Goal: Information Seeking & Learning: Check status

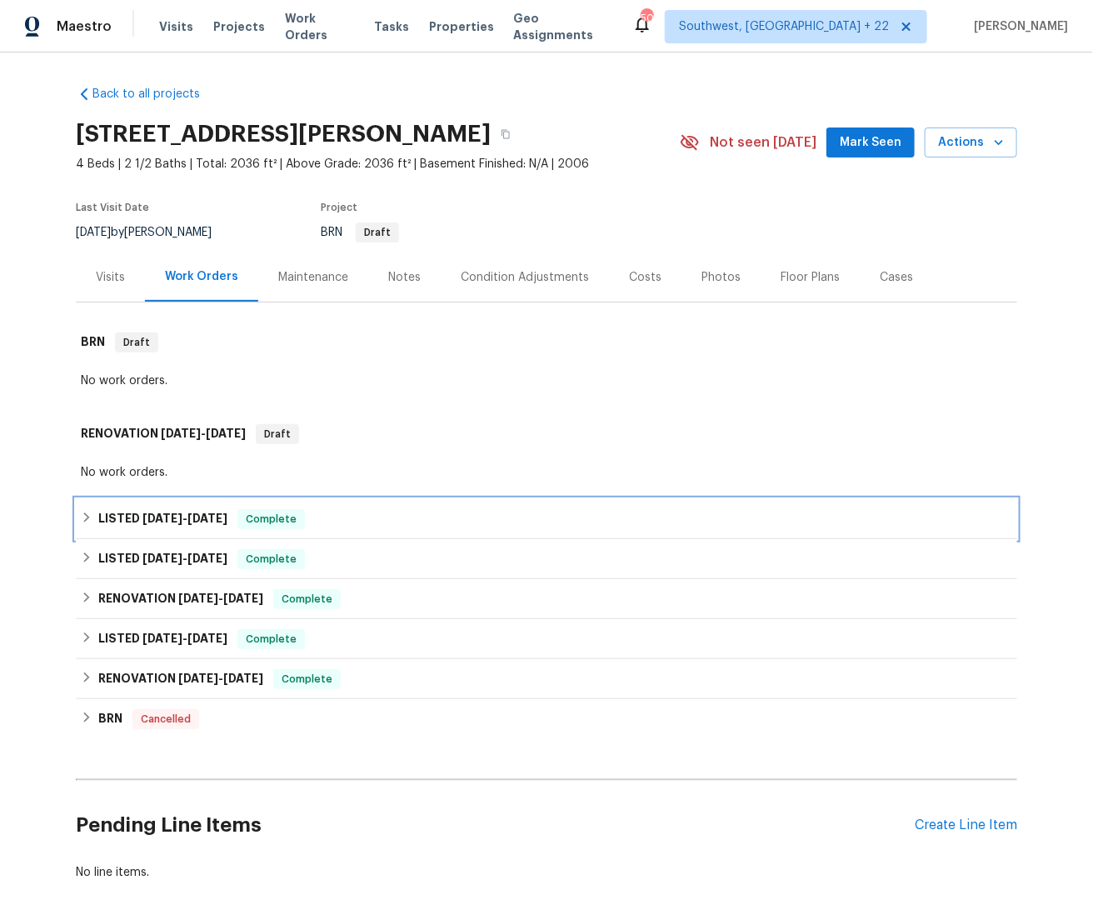
click at [83, 520] on div "LISTED [DATE] - [DATE] Complete" at bounding box center [546, 519] width 931 height 20
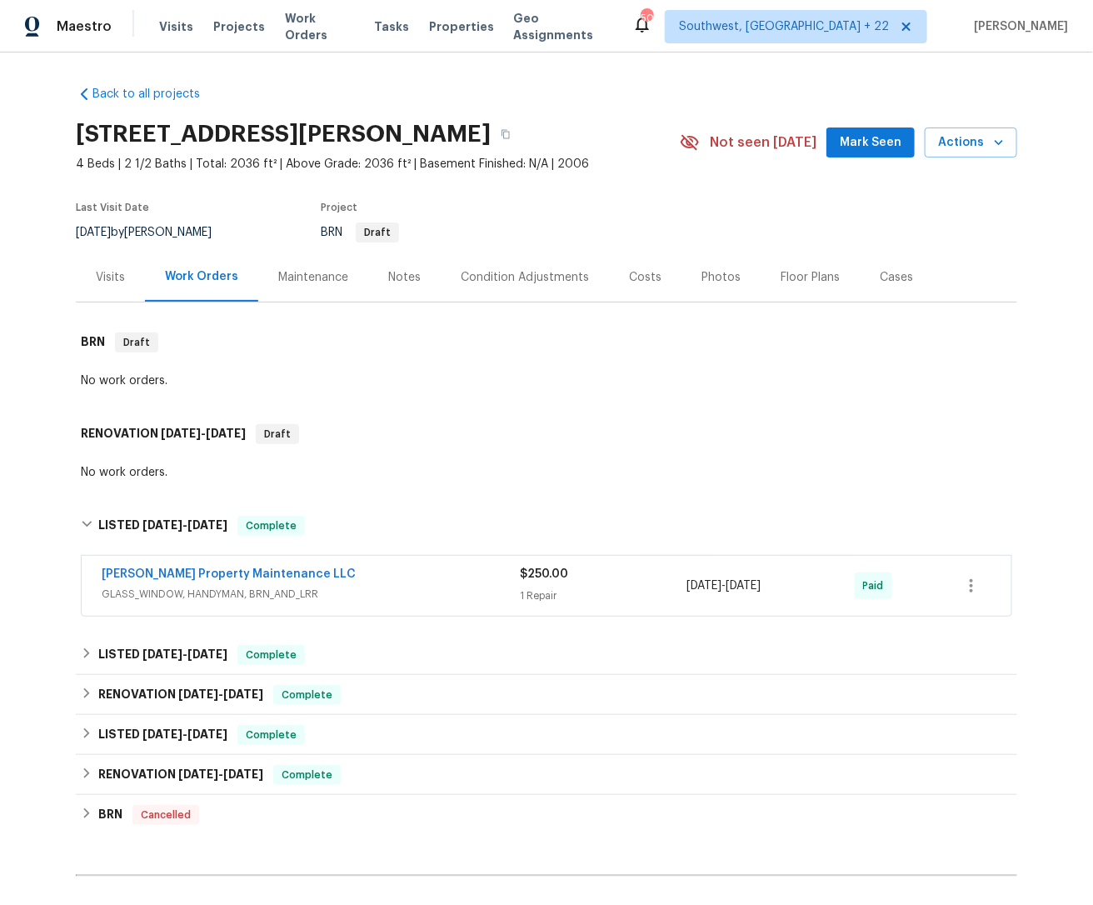
click at [59, 643] on div "Back to all projects [STREET_ADDRESS] 4 Beds | 2 1/2 Baths | Total: 2036 ft² | …" at bounding box center [546, 478] width 1093 height 852
click at [81, 645] on div "LISTED [DATE] - [DATE] Complete" at bounding box center [546, 655] width 931 height 20
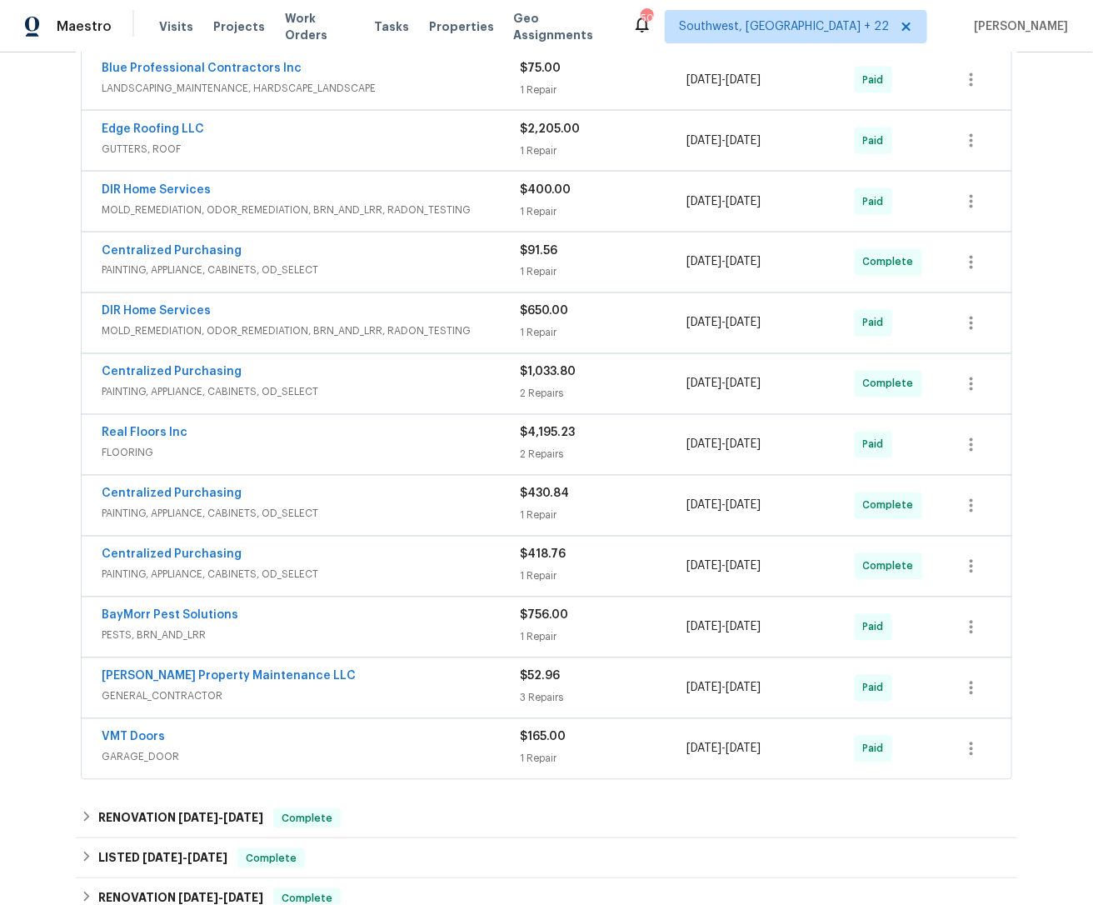
scroll to position [890, 0]
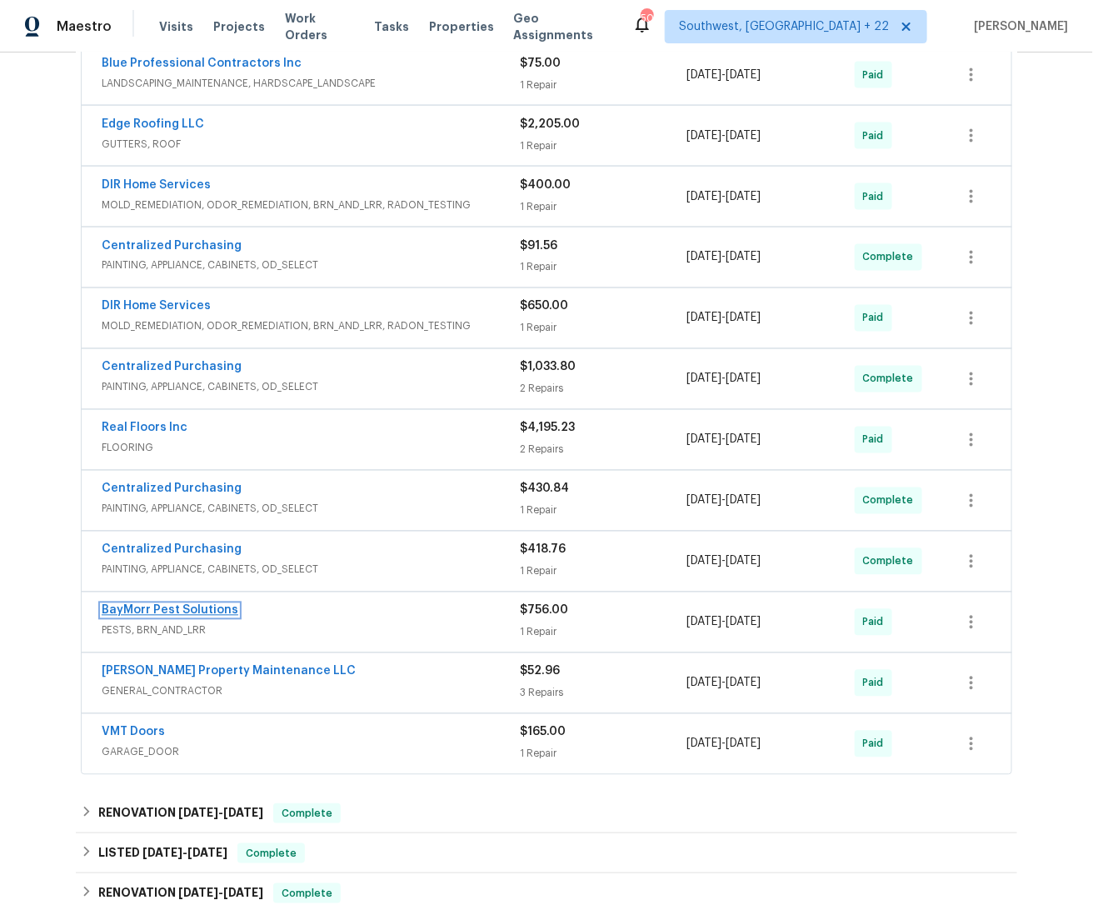
click at [174, 607] on link "BayMorr Pest Solutions" at bounding box center [170, 611] width 137 height 12
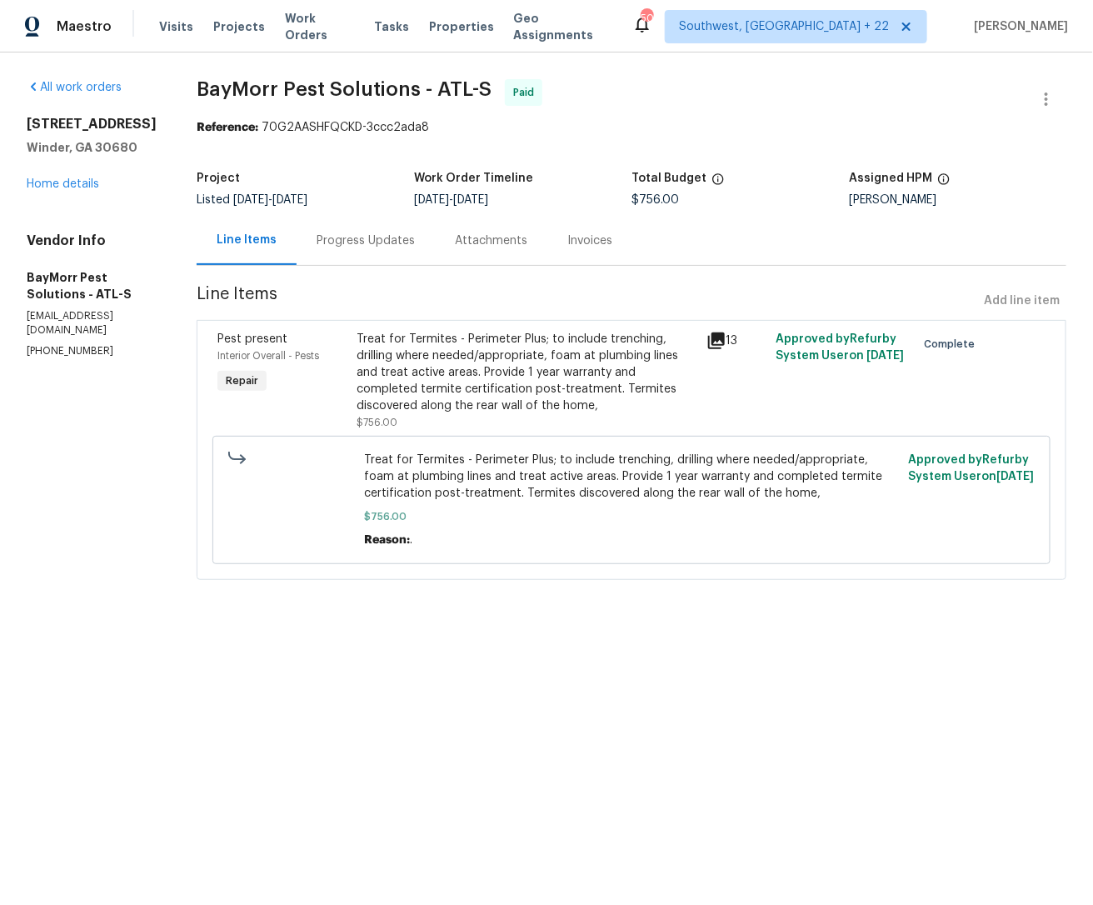
click at [567, 244] on div "Invoices" at bounding box center [589, 240] width 45 height 17
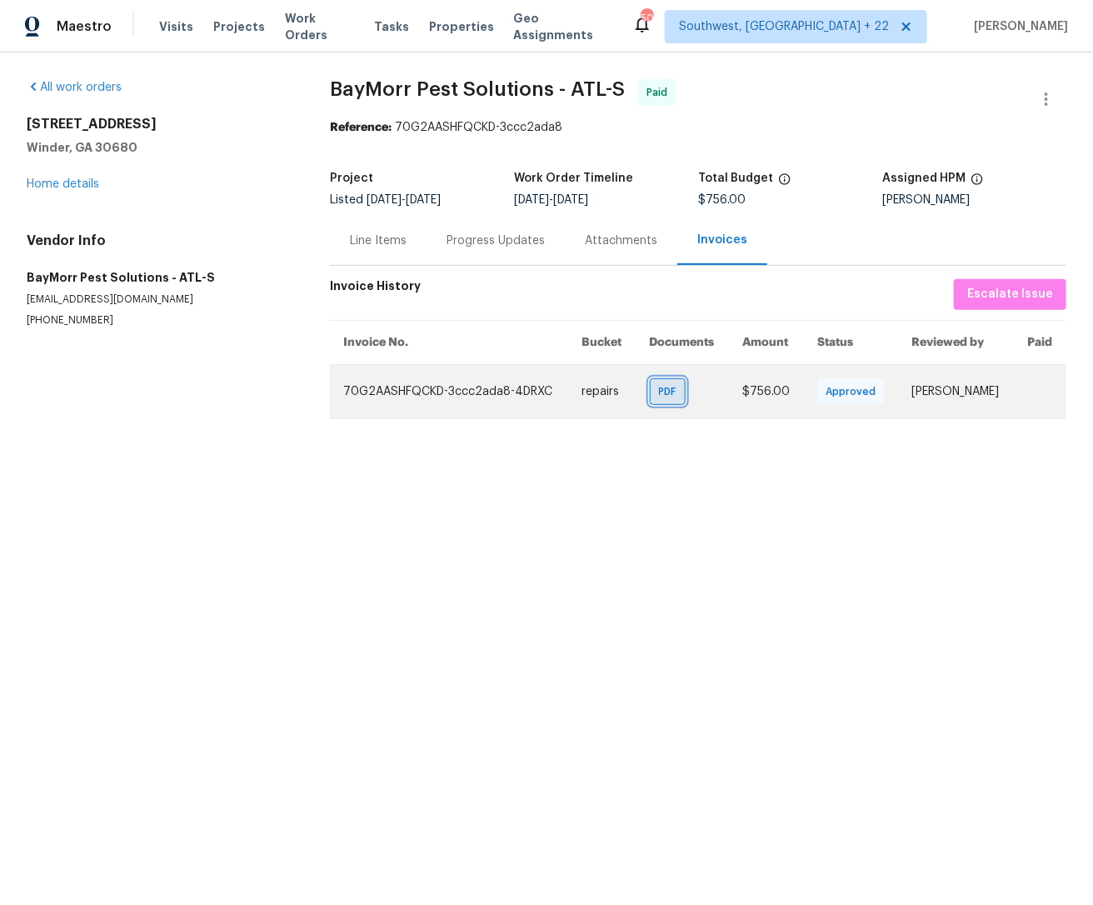
click at [650, 402] on div "PDF" at bounding box center [668, 391] width 36 height 27
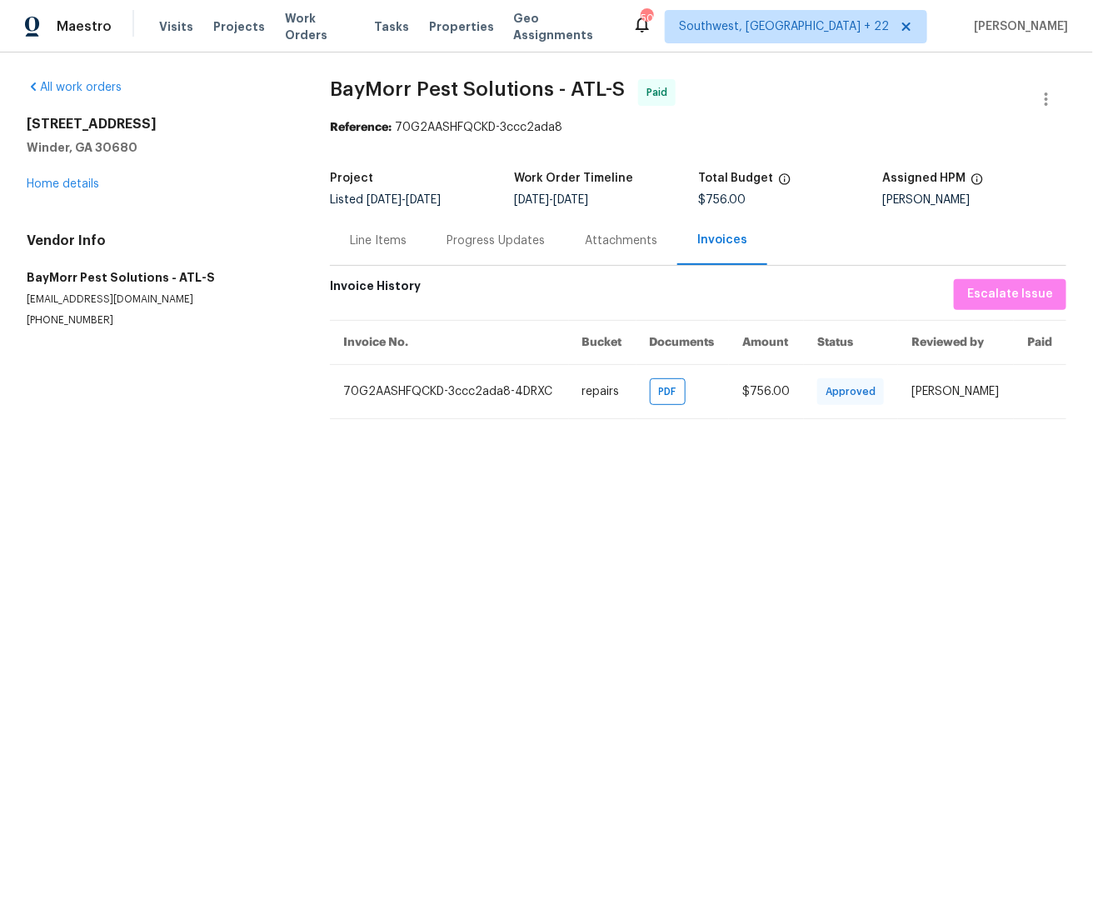
click at [382, 446] on html "Maestro Visits Projects Work Orders Tasks Properties Geo Assignments [STREET_AD…" at bounding box center [546, 223] width 1093 height 446
click at [381, 261] on div "Line Items" at bounding box center [378, 240] width 97 height 49
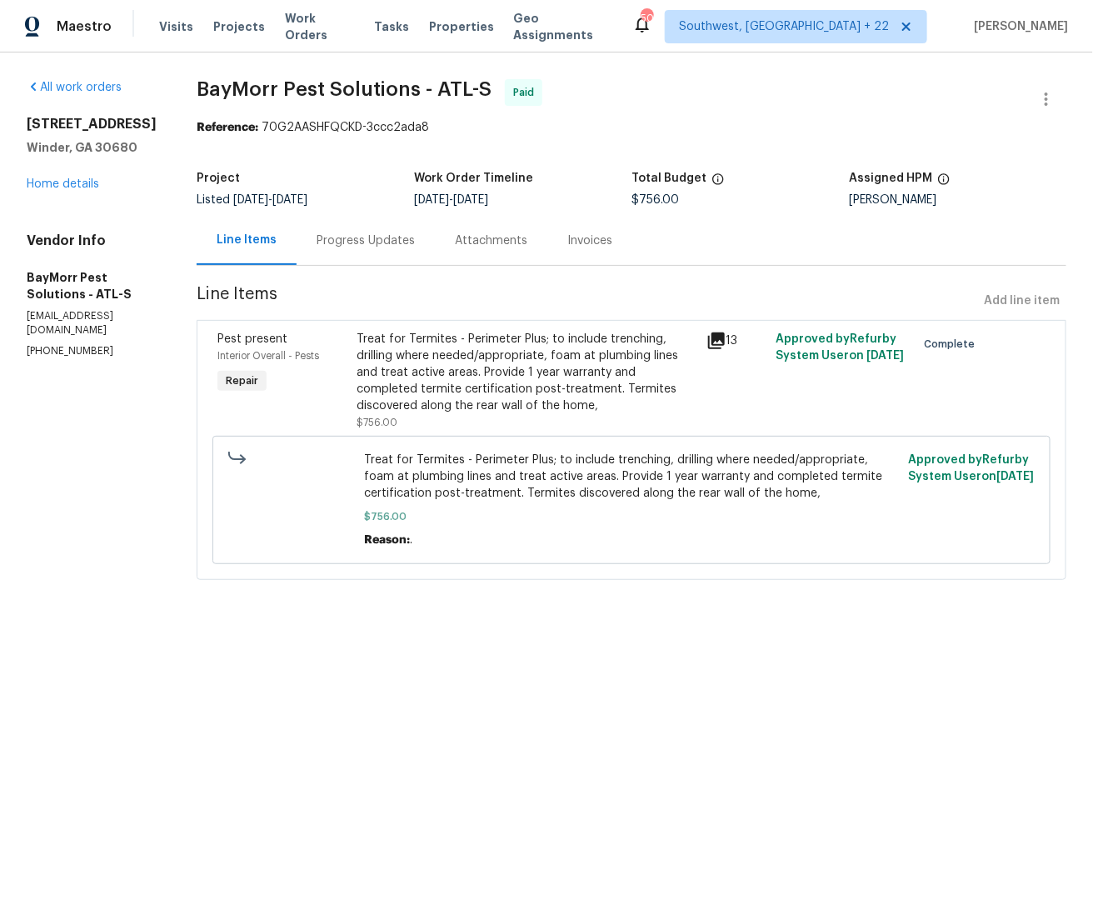
click at [382, 251] on div "Progress Updates" at bounding box center [366, 240] width 138 height 49
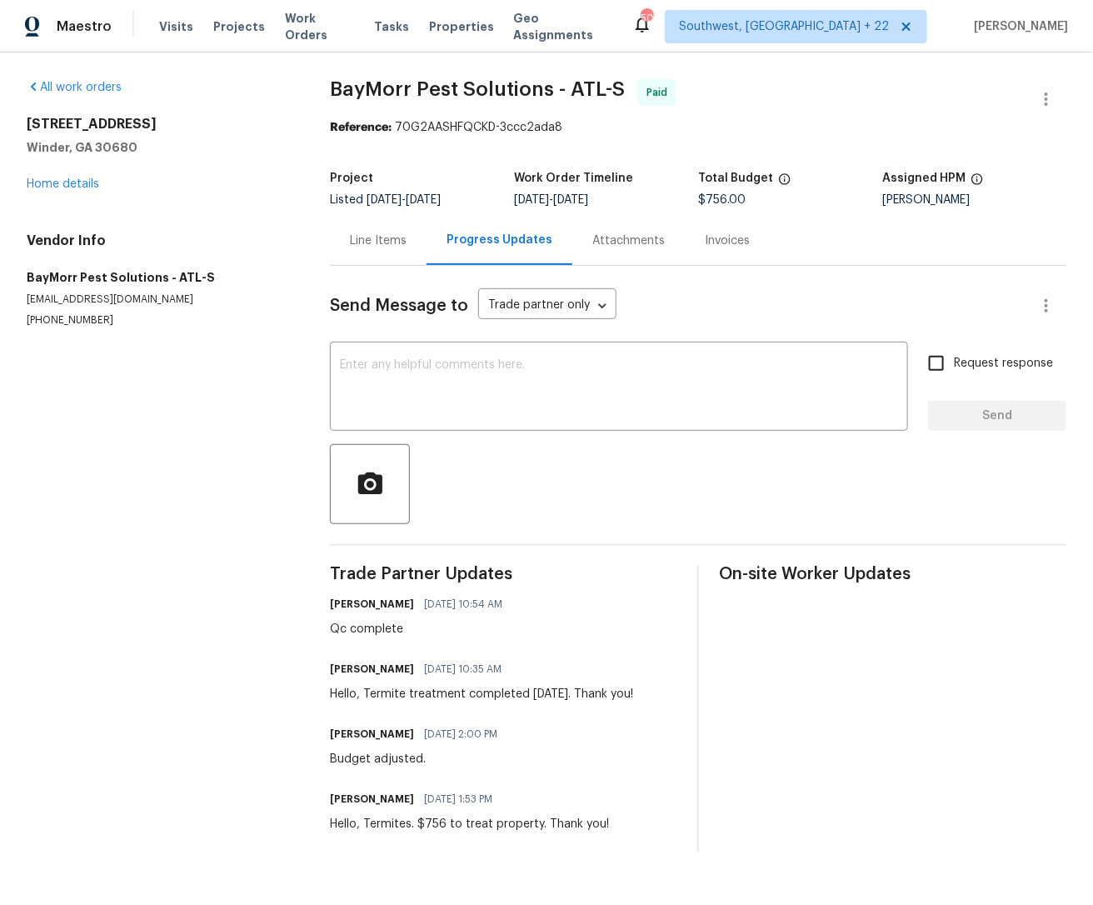
click at [381, 251] on div "Line Items" at bounding box center [378, 240] width 97 height 49
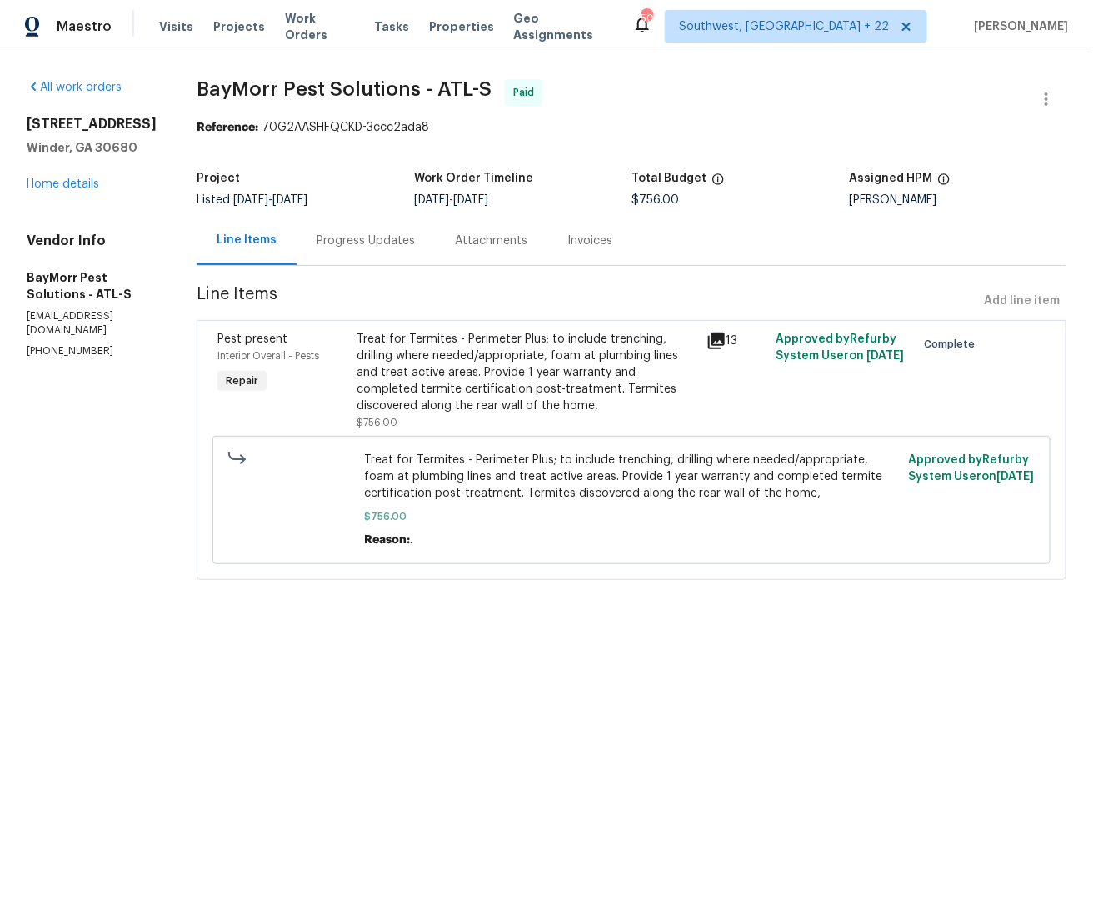
click at [503, 626] on html "Maestro Visits Projects Work Orders Tasks Properties Geo Assignments [STREET_AD…" at bounding box center [546, 313] width 1093 height 626
click at [708, 344] on icon at bounding box center [716, 341] width 20 height 20
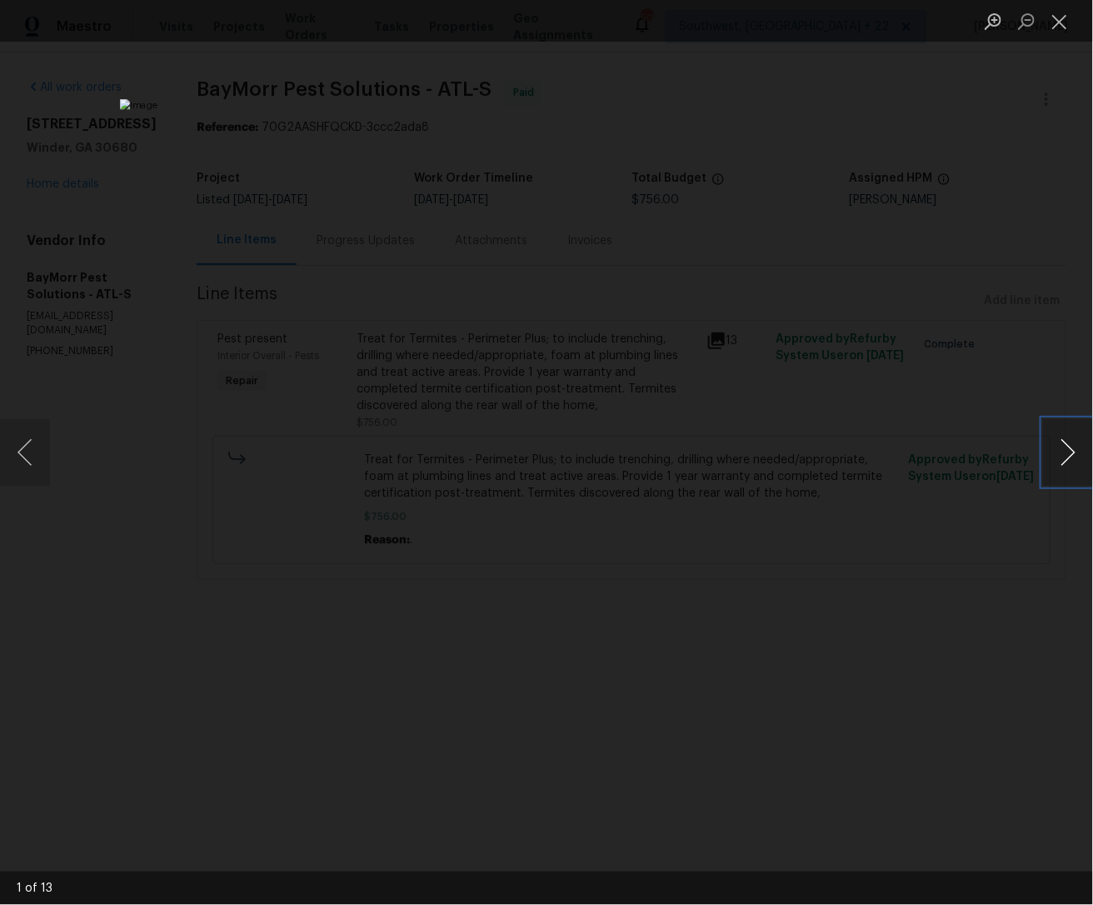
click at [1070, 455] on button "Next image" at bounding box center [1068, 452] width 50 height 67
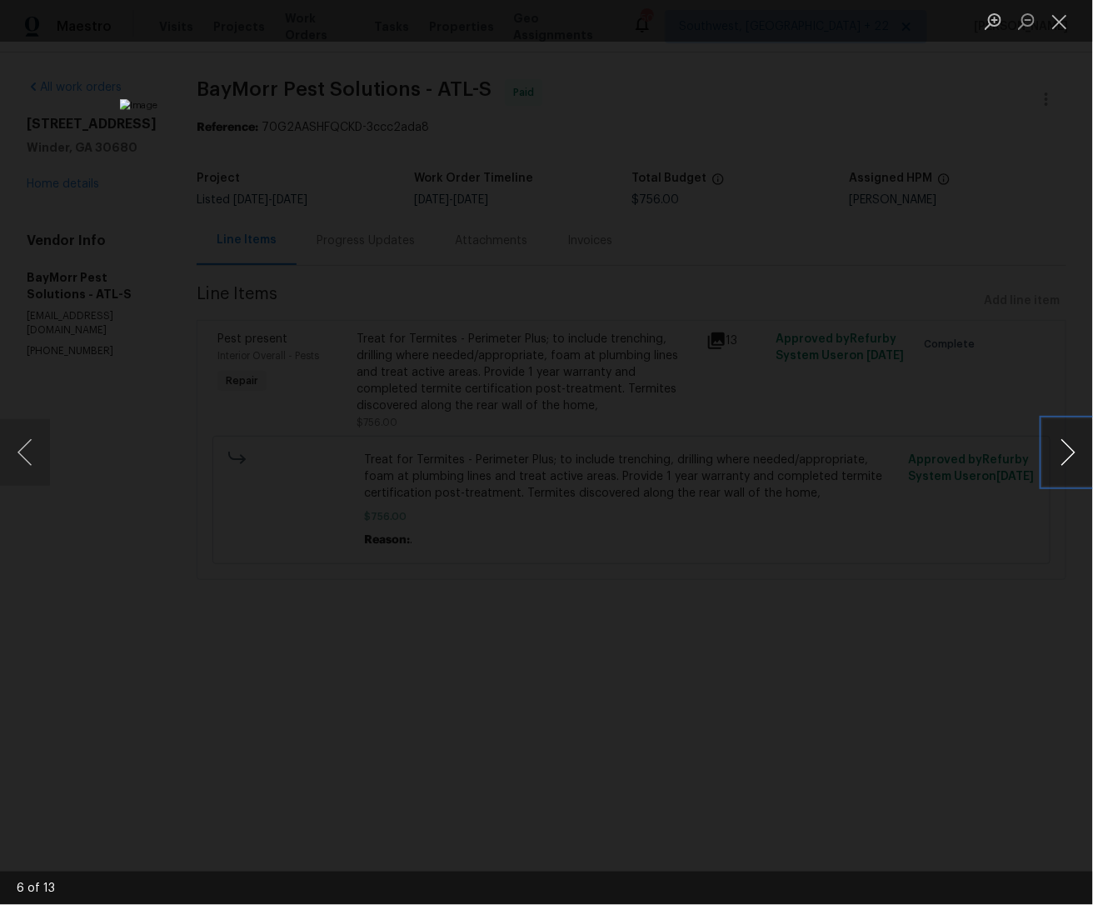
click at [1070, 455] on button "Next image" at bounding box center [1068, 452] width 50 height 67
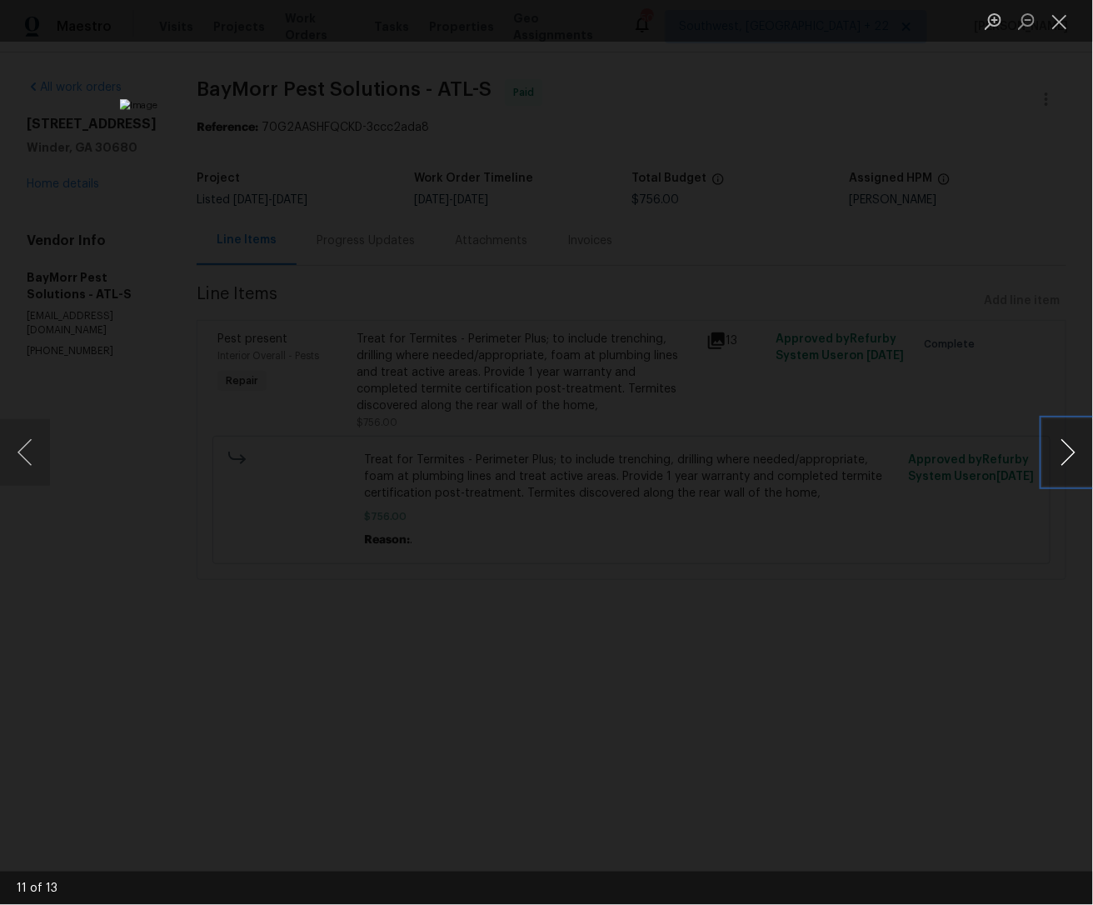
click at [1070, 455] on button "Next image" at bounding box center [1068, 452] width 50 height 67
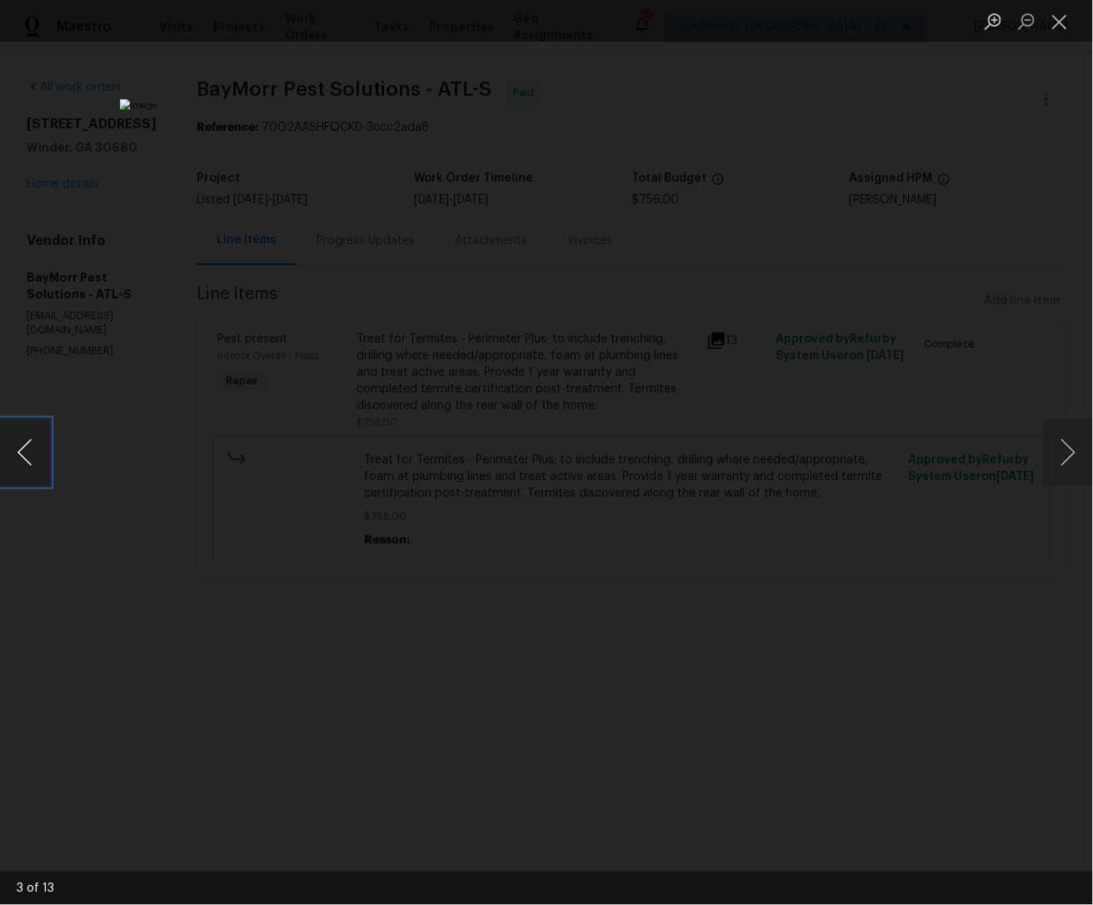
click at [35, 446] on button "Previous image" at bounding box center [25, 452] width 50 height 67
click at [36, 446] on button "Previous image" at bounding box center [25, 452] width 50 height 67
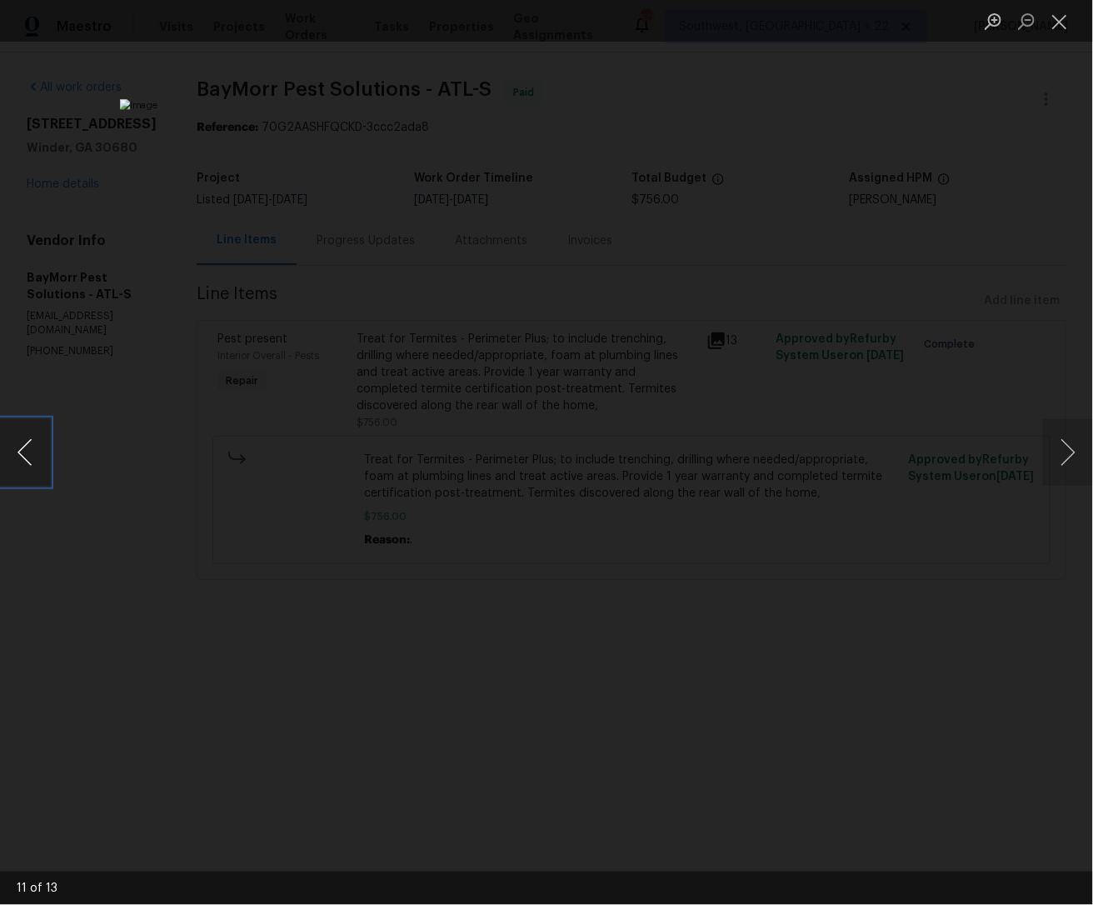
click at [36, 446] on button "Previous image" at bounding box center [25, 452] width 50 height 67
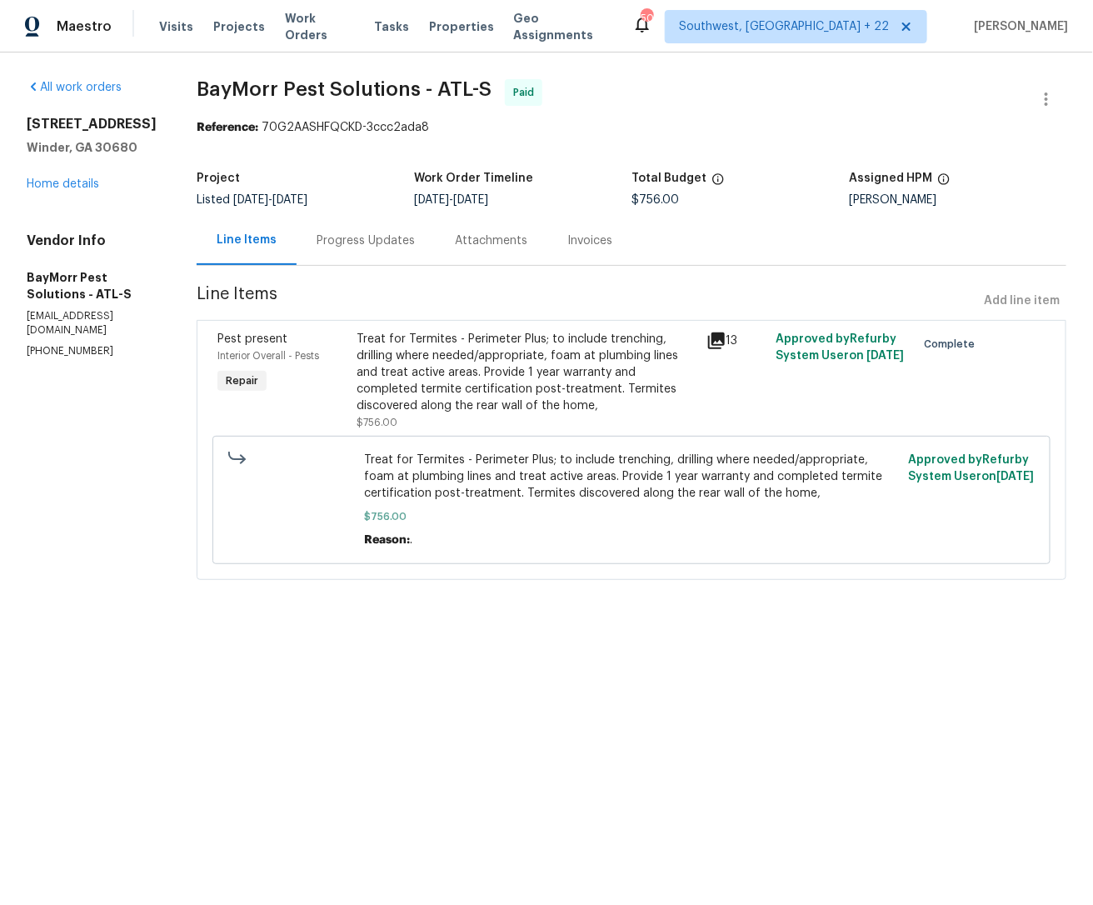
click at [625, 626] on html "Maestro Visits Projects Work Orders Tasks Properties Geo Assignments [STREET_AD…" at bounding box center [546, 313] width 1093 height 626
click at [372, 626] on html "Maestro Visits Projects Work Orders Tasks Properties Geo Assignments [STREET_AD…" at bounding box center [546, 313] width 1093 height 626
click at [474, 242] on div "Attachments" at bounding box center [491, 240] width 72 height 17
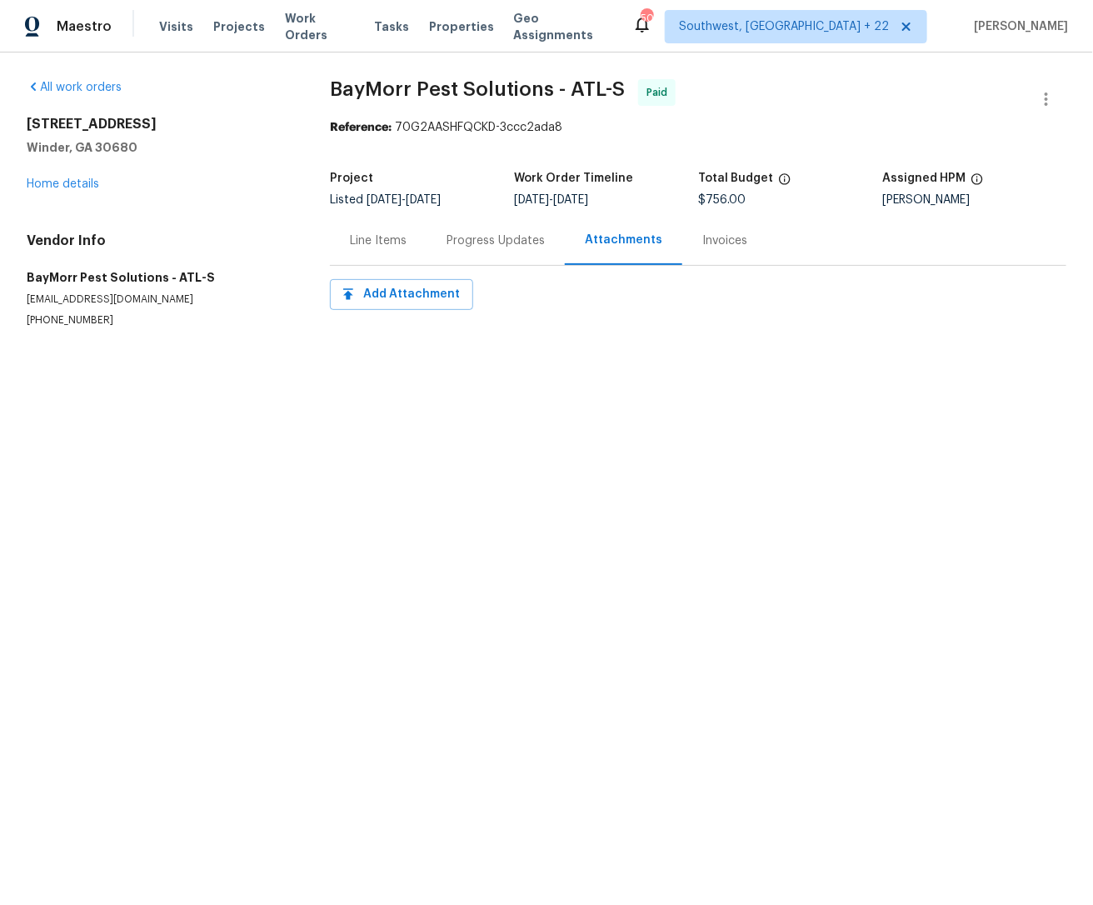
click at [706, 245] on div "Invoices" at bounding box center [724, 240] width 45 height 17
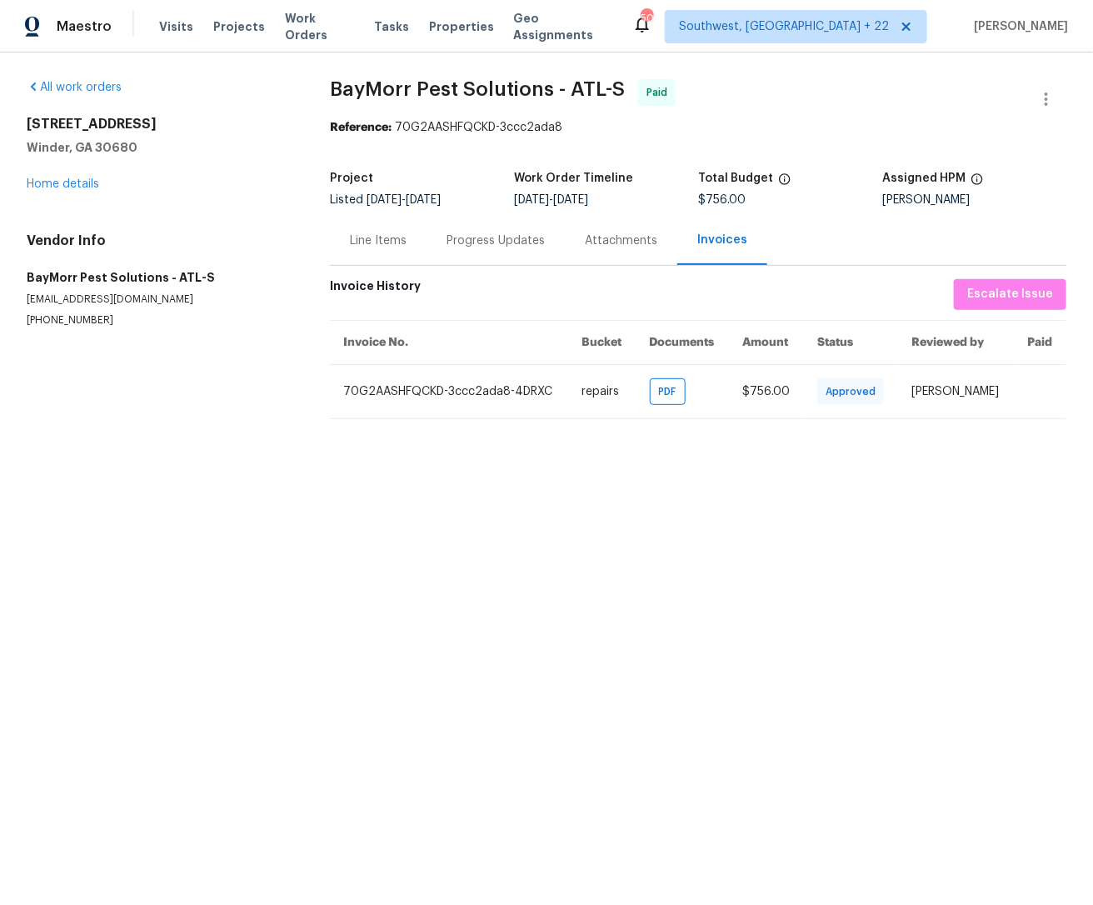
click at [376, 240] on div "Line Items" at bounding box center [378, 240] width 57 height 17
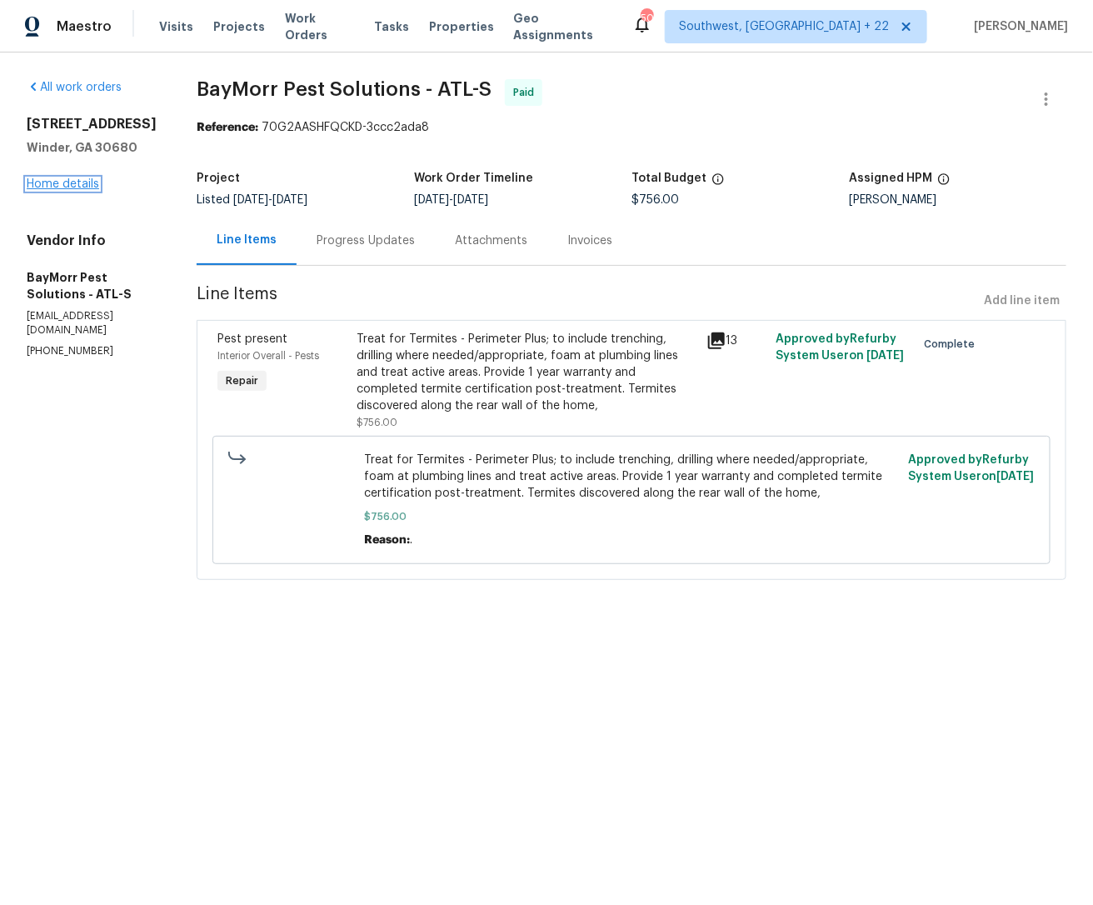
click at [76, 178] on link "Home details" at bounding box center [63, 184] width 72 height 12
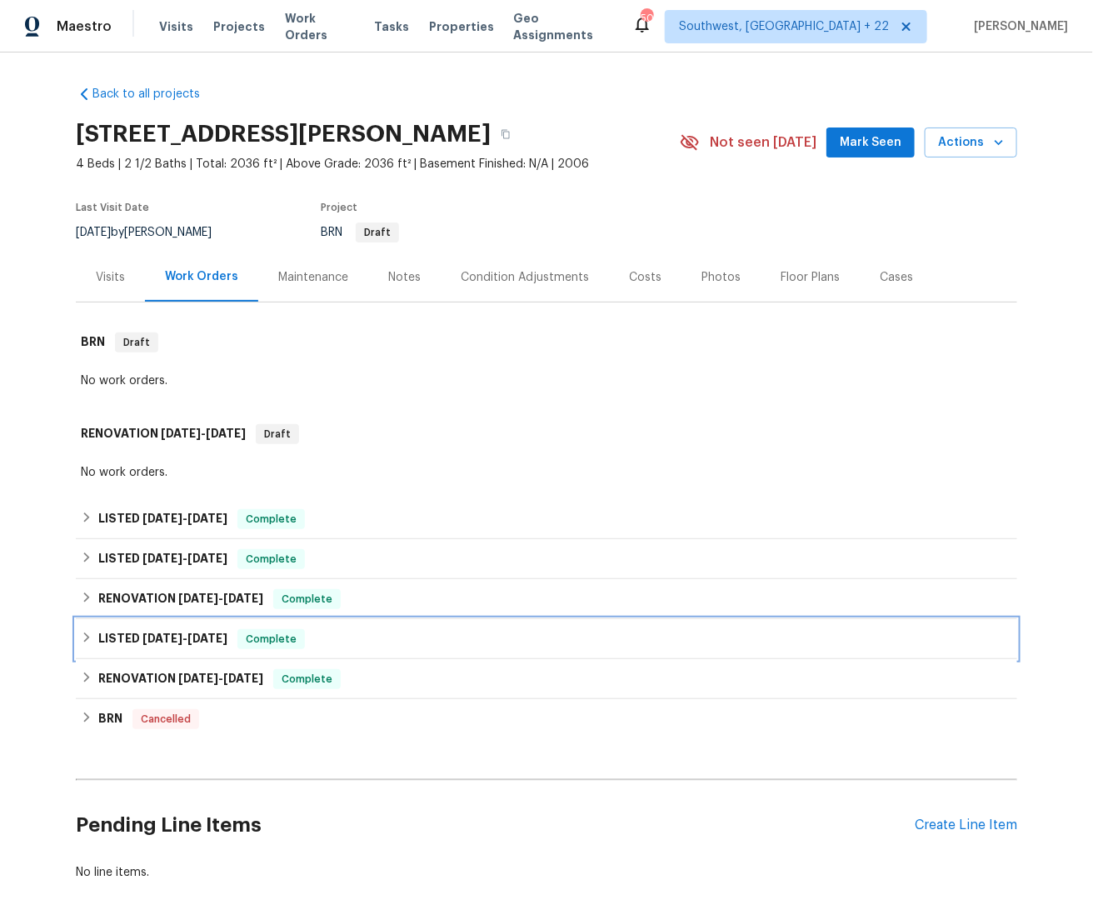
click at [152, 643] on h6 "LISTED [DATE] - [DATE]" at bounding box center [162, 639] width 129 height 20
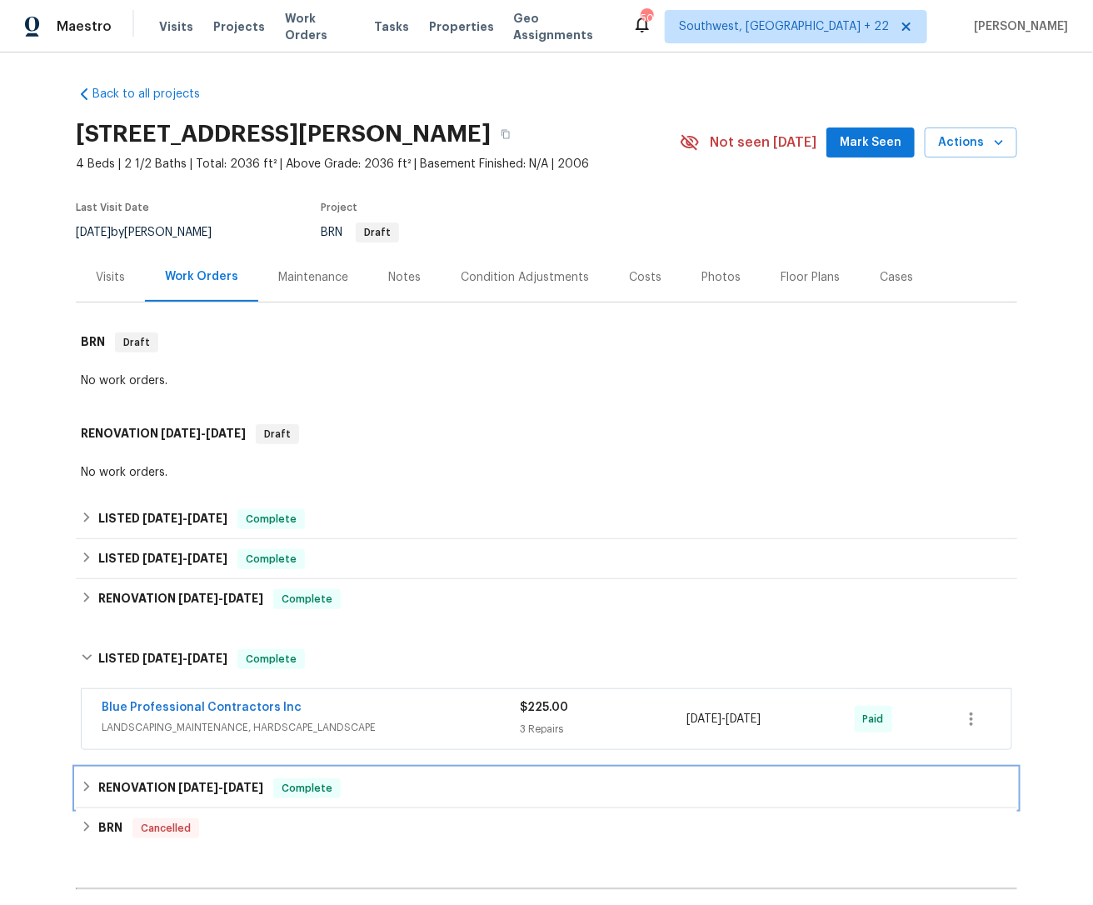
click at [167, 786] on h6 "RENOVATION [DATE] - [DATE]" at bounding box center [180, 788] width 165 height 20
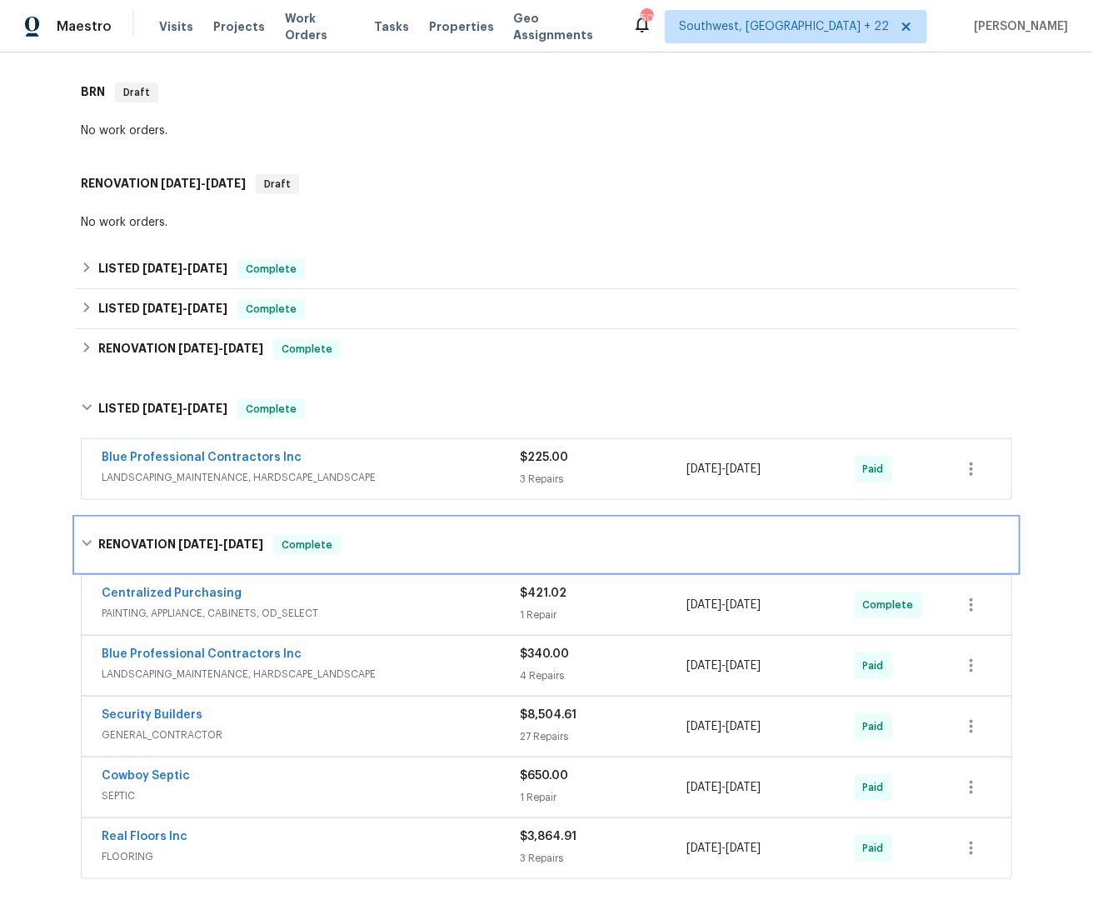
scroll to position [293, 0]
